Goal: Task Accomplishment & Management: Use online tool/utility

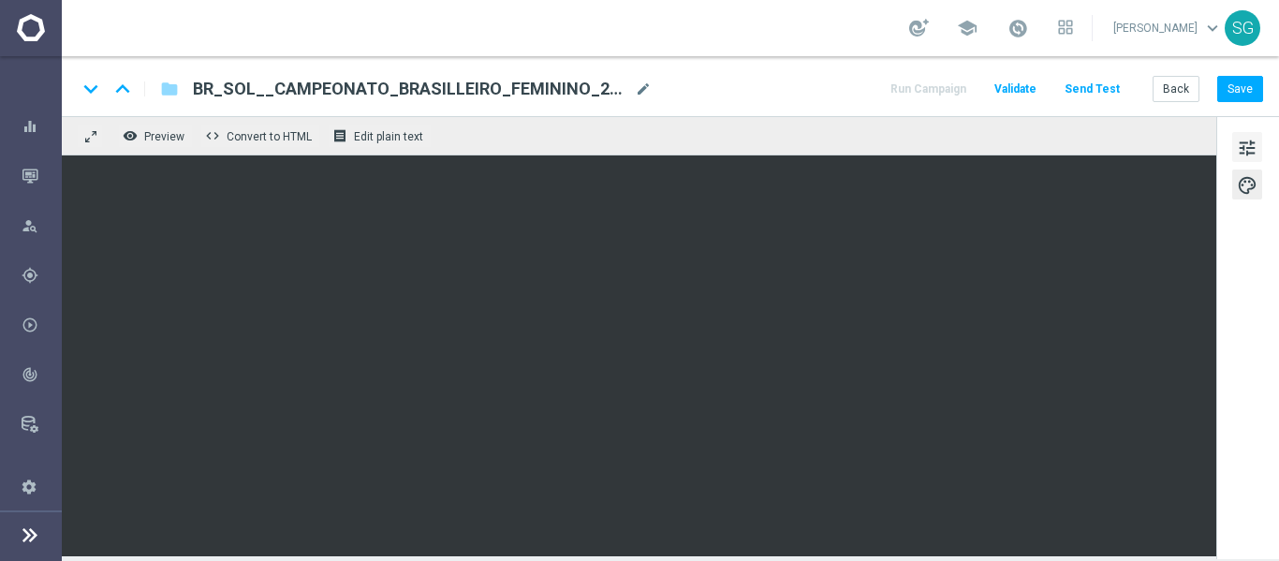
click at [1241, 145] on span "tune" at bounding box center [1247, 148] width 21 height 24
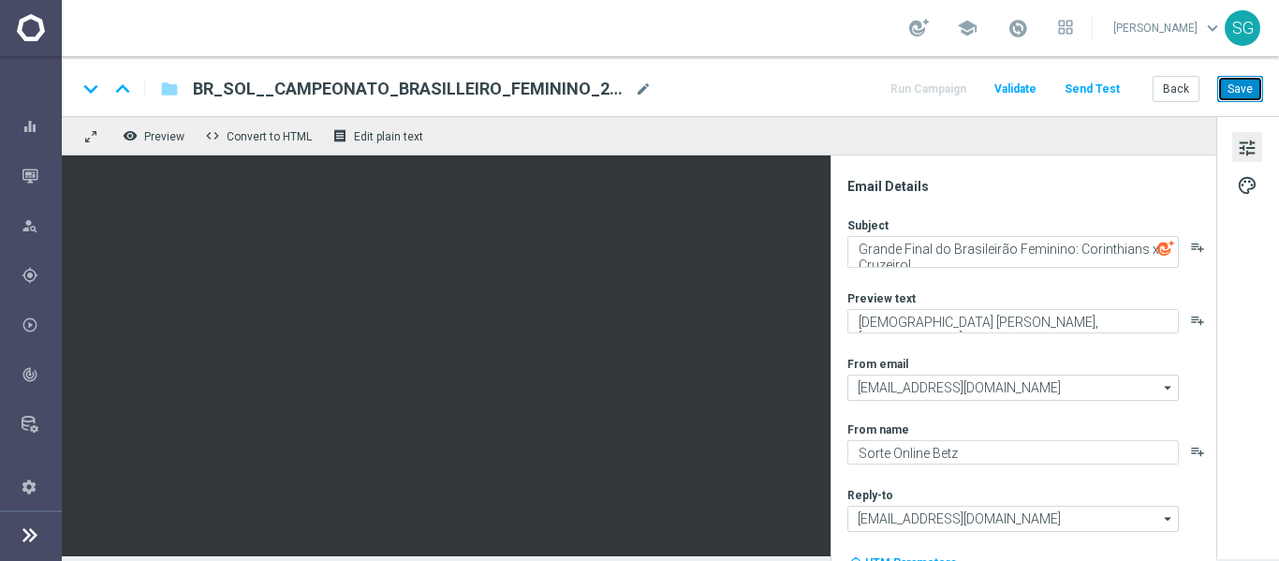
click at [1232, 87] on button "Save" at bounding box center [1240, 89] width 46 height 26
click at [1072, 102] on div "keyboard_arrow_down keyboard_arrow_up folder BR_SOL__CAMPEONATO_BRASILLEIRO_FEM…" at bounding box center [670, 86] width 1217 height 60
click at [1094, 86] on button "Send Test" at bounding box center [1092, 89] width 61 height 25
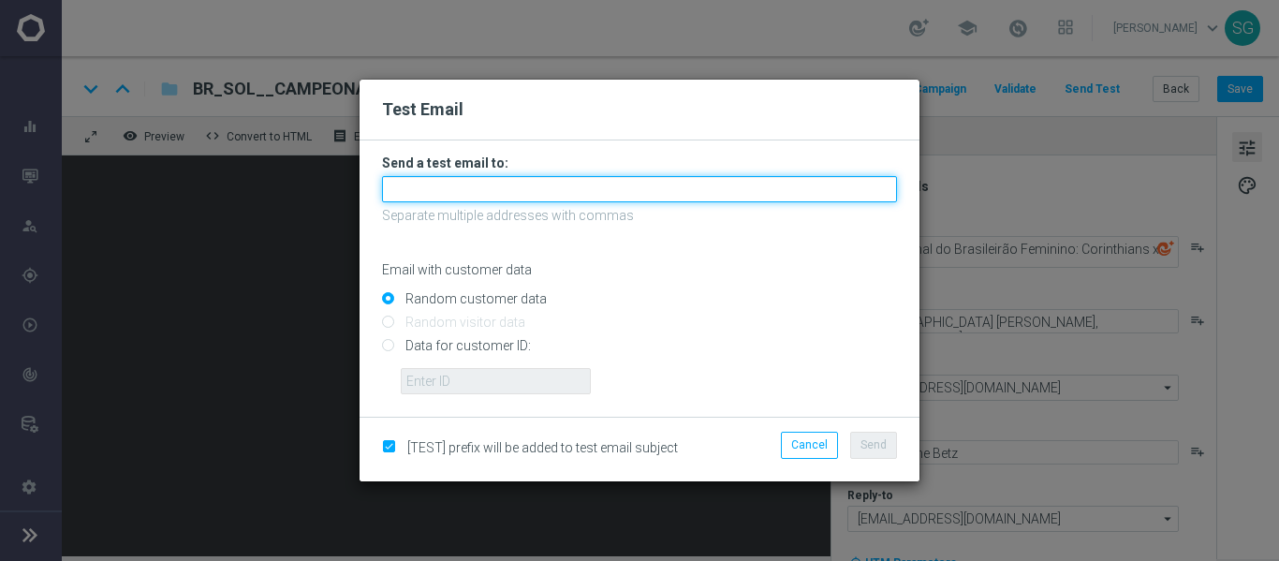
click at [672, 186] on input "text" at bounding box center [639, 189] width 515 height 26
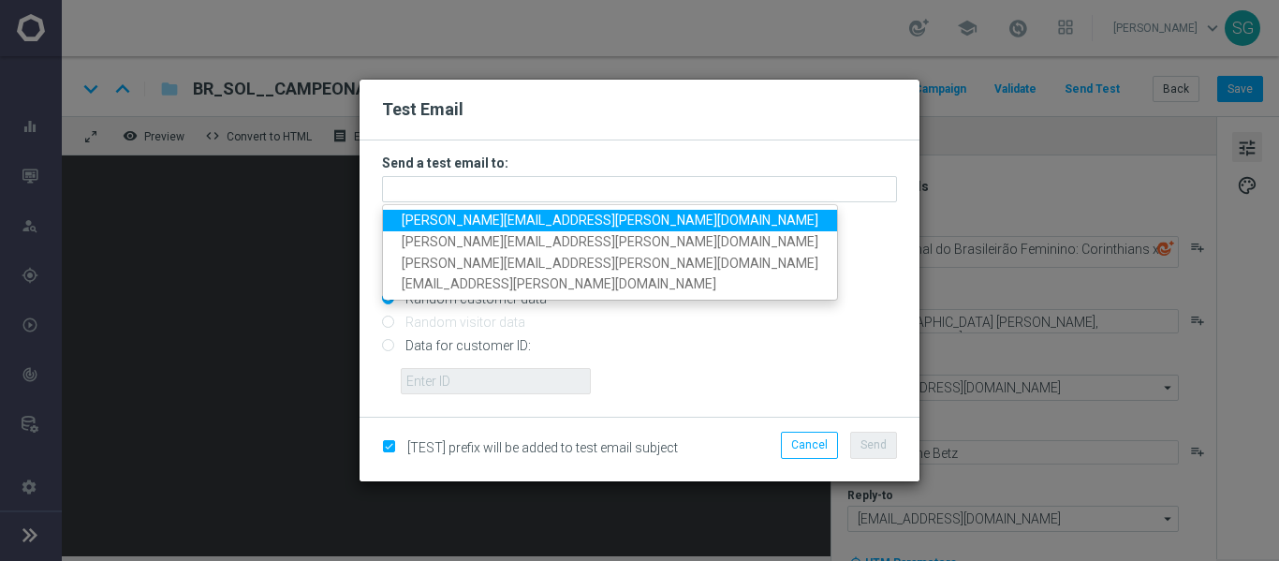
drag, startPoint x: 621, startPoint y: 224, endPoint x: 646, endPoint y: 207, distance: 30.4
click at [621, 224] on link "[PERSON_NAME][EMAIL_ADDRESS][PERSON_NAME][DOMAIN_NAME]" at bounding box center [610, 221] width 454 height 22
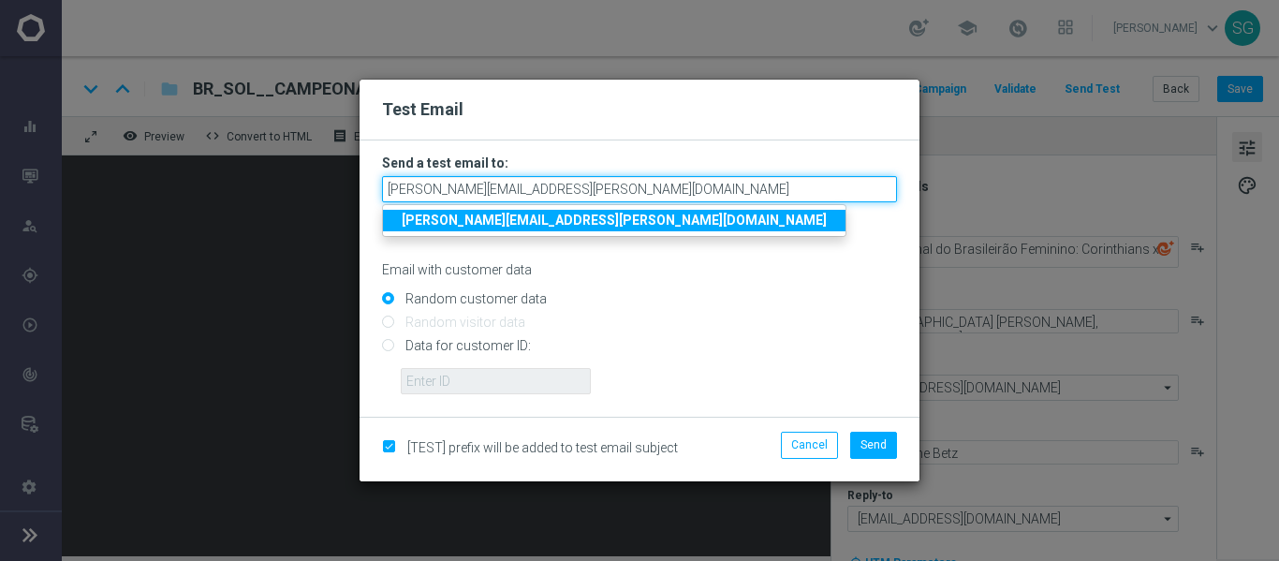
click at [714, 195] on input "[PERSON_NAME][EMAIL_ADDRESS][PERSON_NAME][DOMAIN_NAME]" at bounding box center [639, 189] width 515 height 26
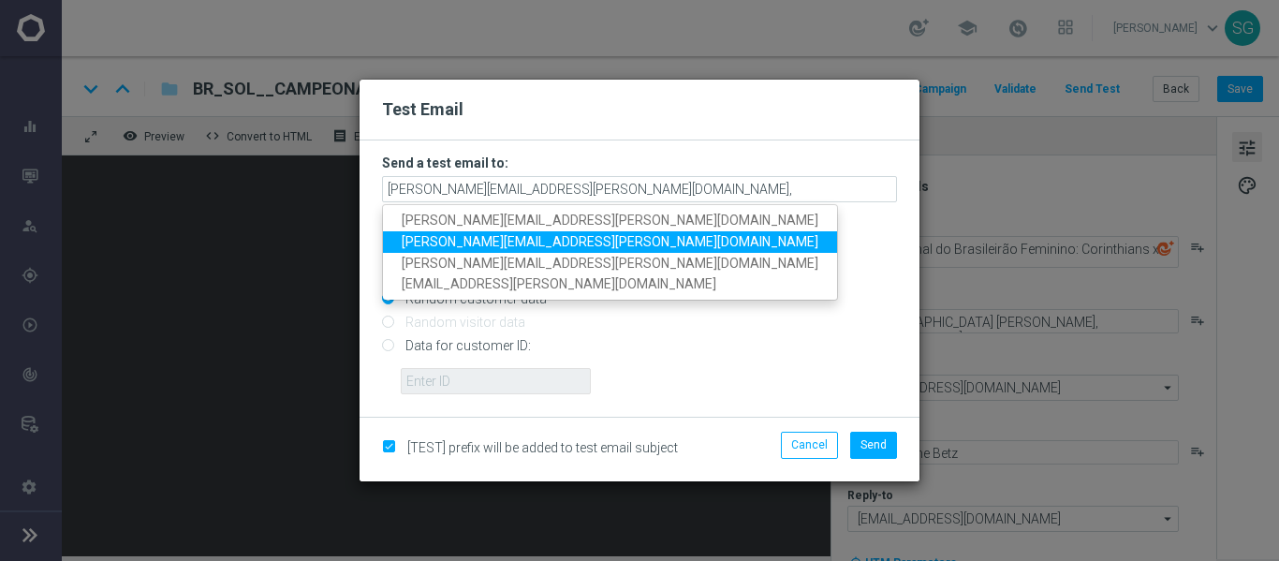
click at [568, 243] on span "[PERSON_NAME][EMAIL_ADDRESS][PERSON_NAME][DOMAIN_NAME]" at bounding box center [610, 241] width 417 height 15
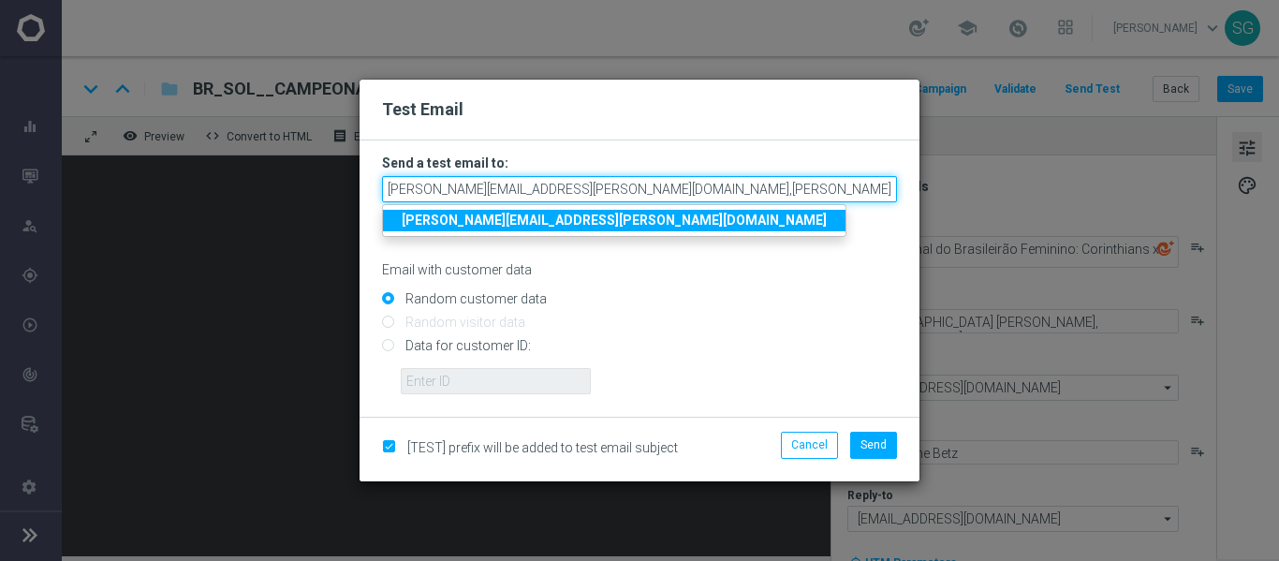
click at [811, 196] on input "[PERSON_NAME][EMAIL_ADDRESS][PERSON_NAME][DOMAIN_NAME],[PERSON_NAME][DOMAIN_NAM…" at bounding box center [639, 189] width 515 height 26
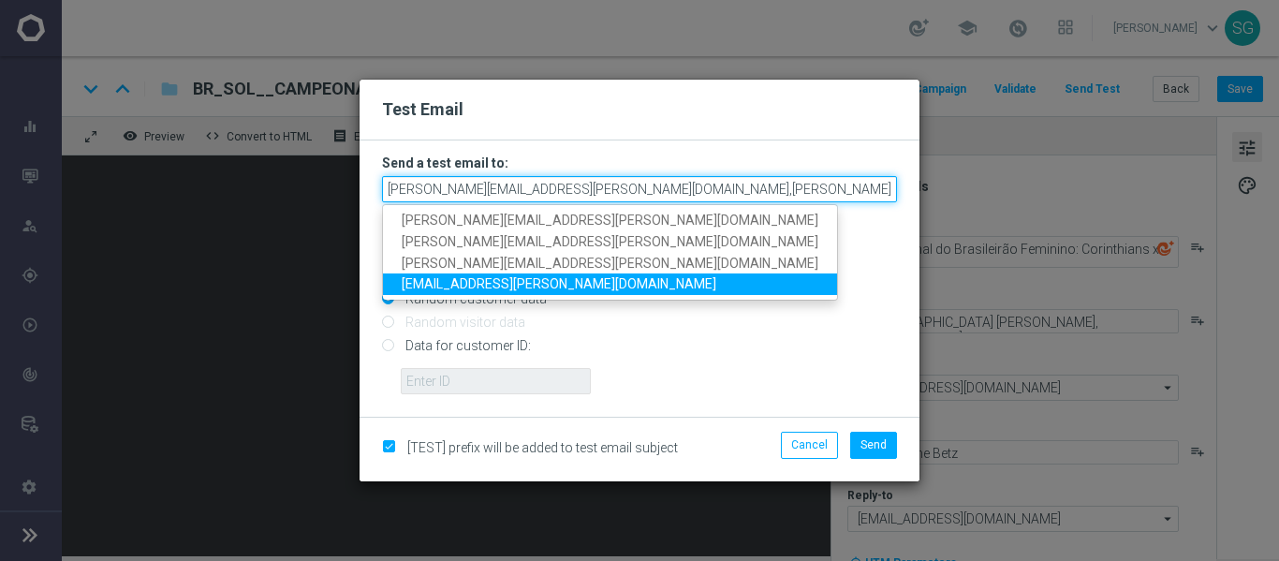
paste input "[PERSON_NAME][EMAIL_ADDRESS][PERSON_NAME][DOMAIN_NAME]"
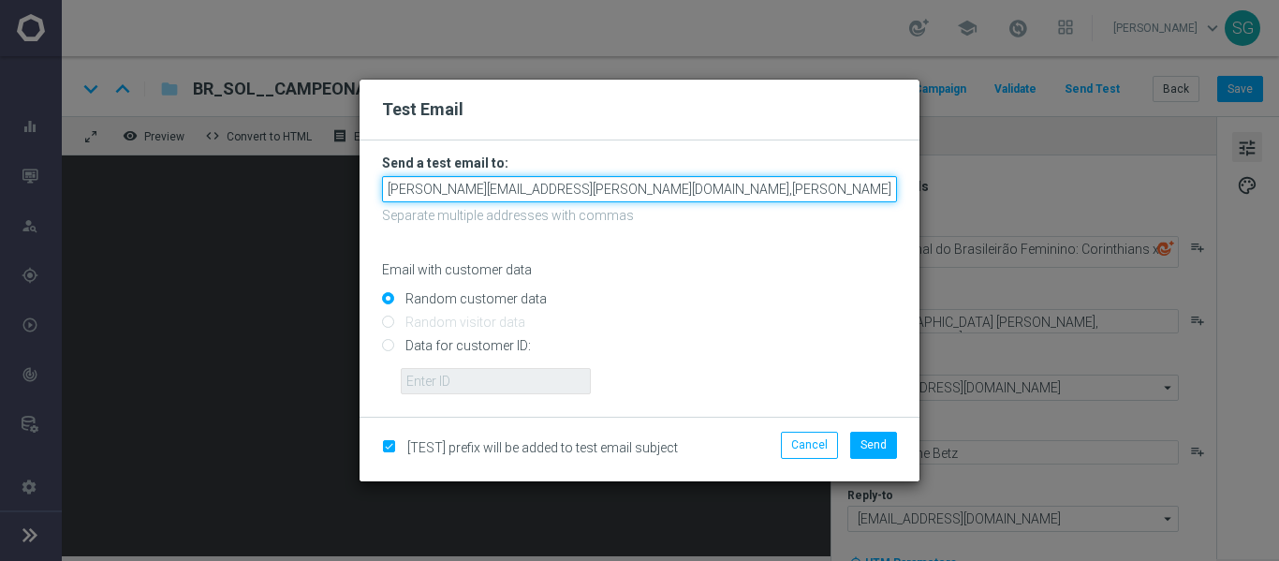
scroll to position [0, 95]
type input "[PERSON_NAME][EMAIL_ADDRESS][PERSON_NAME][DOMAIN_NAME],[PERSON_NAME][DOMAIN_NAM…"
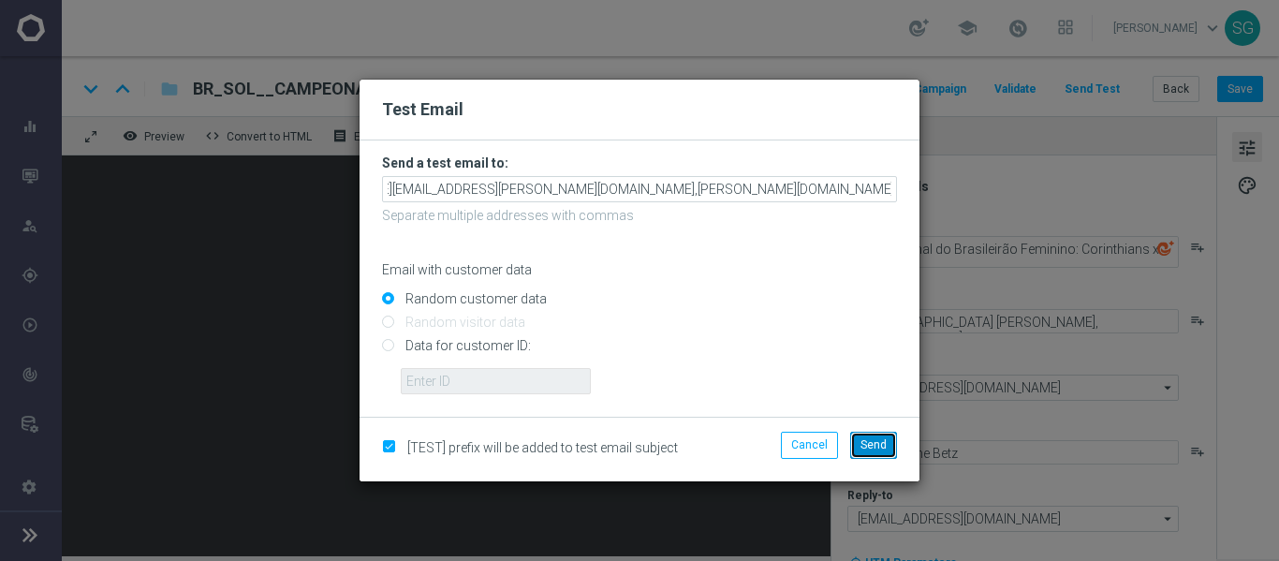
click at [875, 445] on span "Send" at bounding box center [874, 444] width 26 height 13
